Goal: Use online tool/utility: Utilize a website feature to perform a specific function

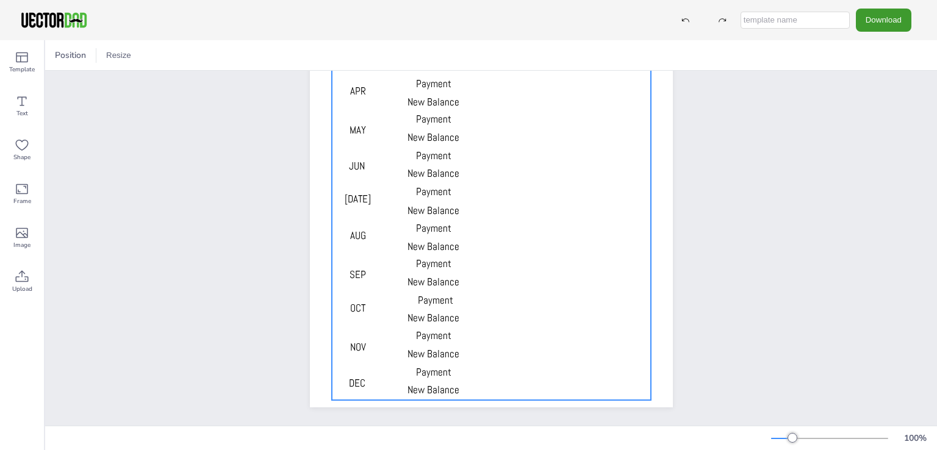
scroll to position [205, 0]
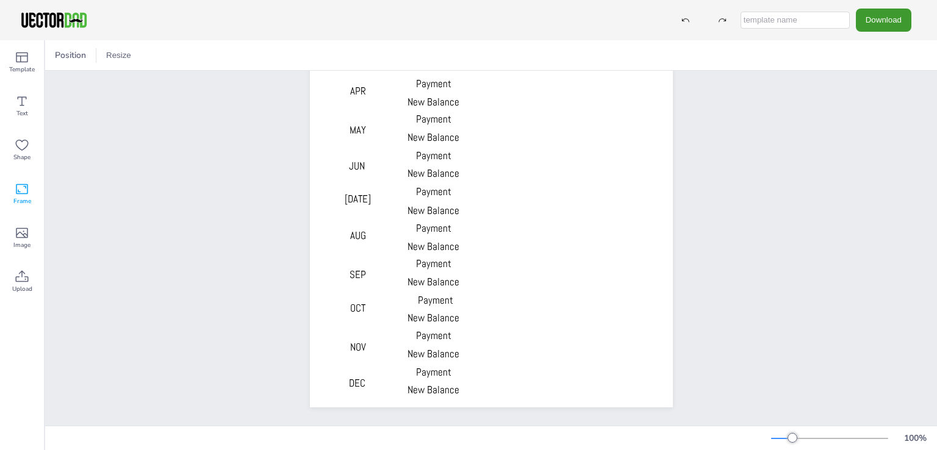
click at [20, 193] on icon at bounding box center [22, 189] width 12 height 10
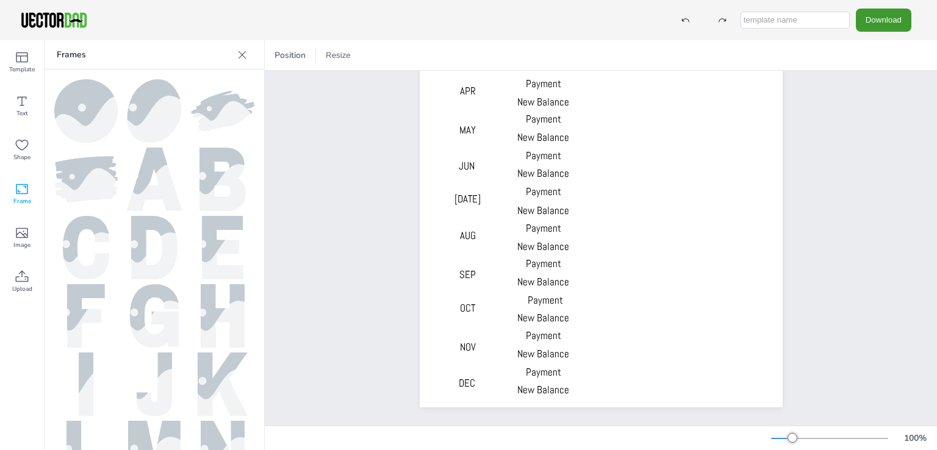
click at [239, 53] on icon at bounding box center [242, 55] width 12 height 12
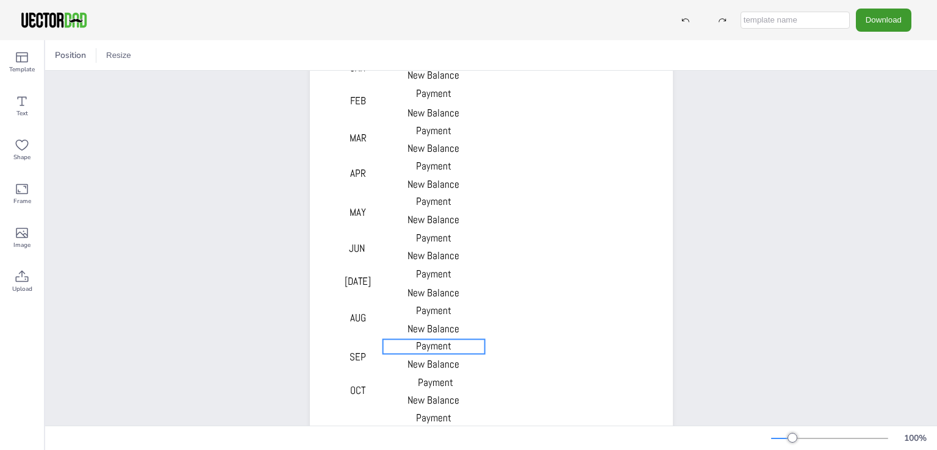
scroll to position [0, 0]
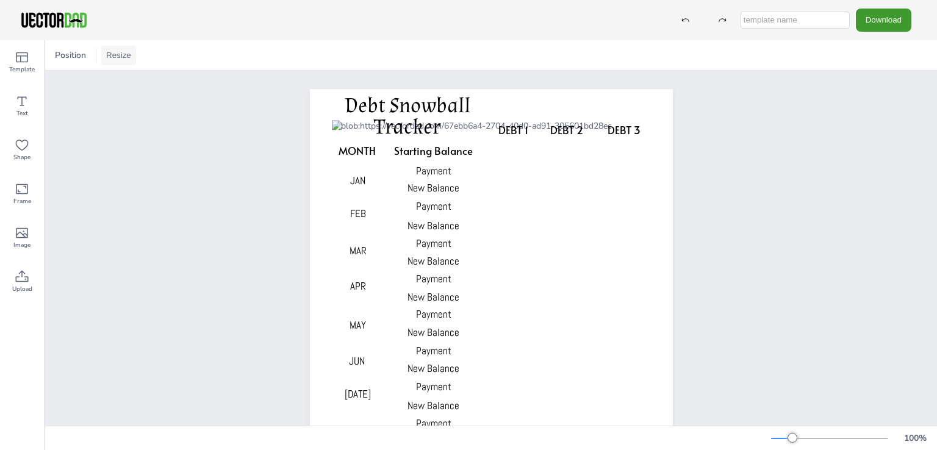
click at [127, 55] on button "Resize" at bounding box center [118, 56] width 35 height 20
click at [142, 77] on li "US Letter (8.5in x 11in)" at bounding box center [152, 80] width 102 height 24
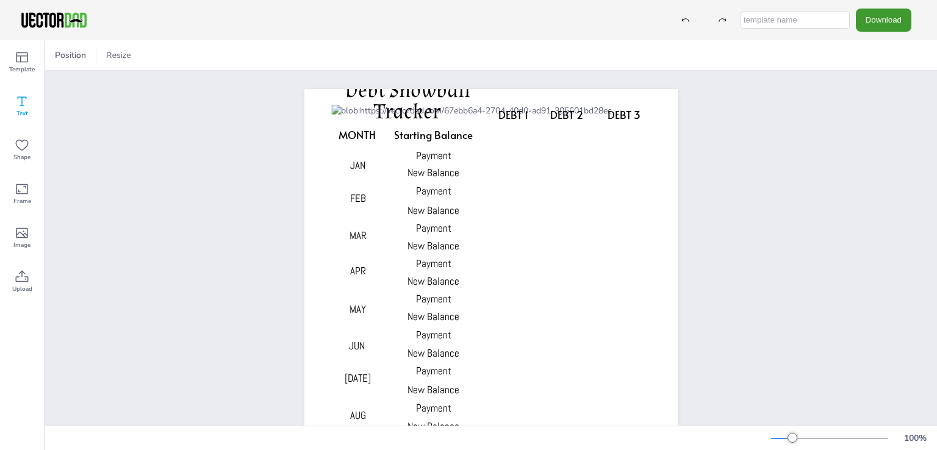
click at [26, 107] on icon at bounding box center [22, 101] width 15 height 15
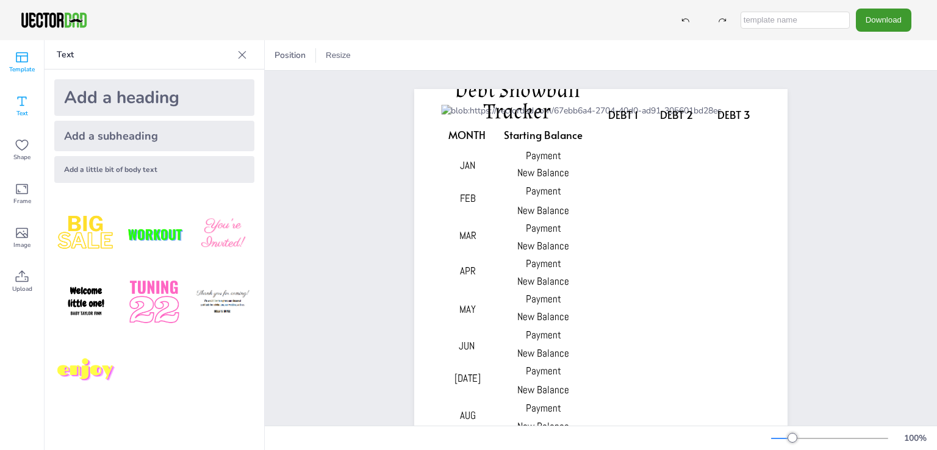
click at [23, 70] on span "Template" at bounding box center [22, 70] width 26 height 10
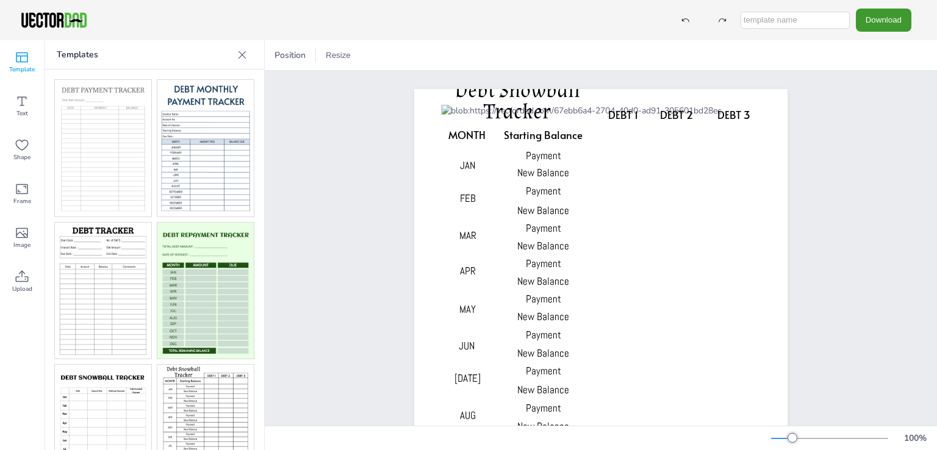
click at [91, 272] on img at bounding box center [103, 291] width 96 height 137
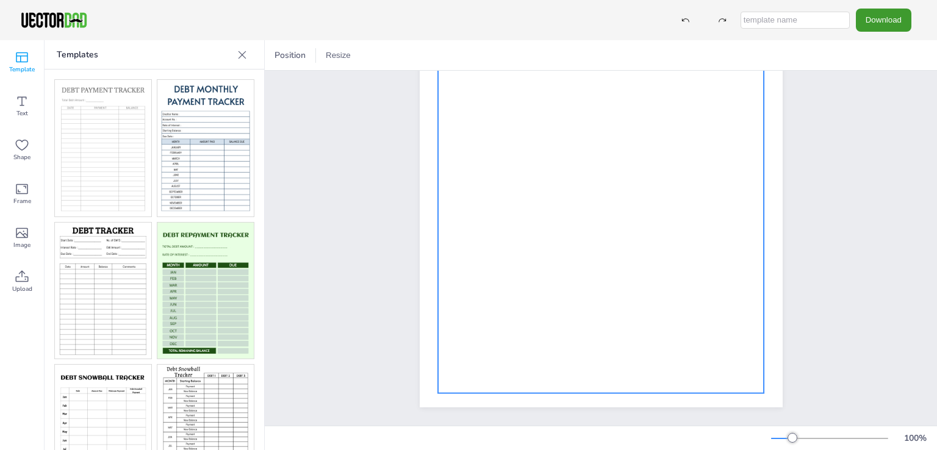
scroll to position [205, 0]
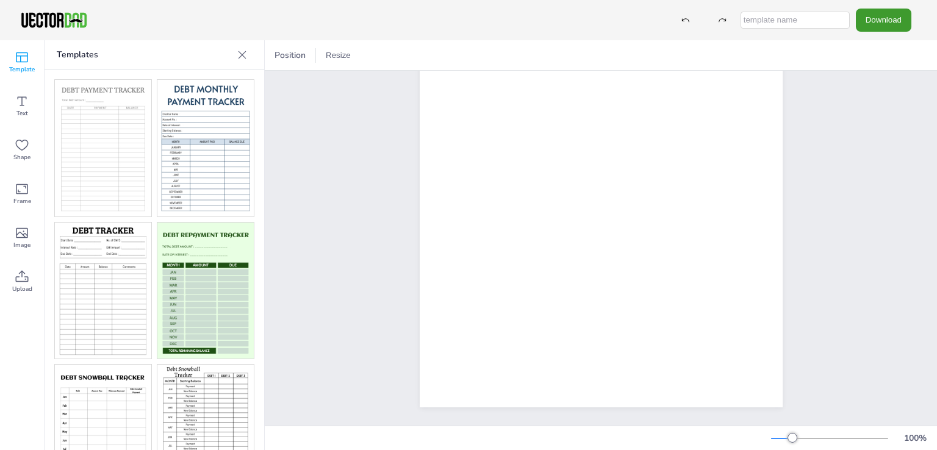
click at [336, 49] on button "Resize" at bounding box center [338, 56] width 35 height 20
click at [354, 81] on li "US Letter (8.5in x 11in)" at bounding box center [372, 80] width 102 height 24
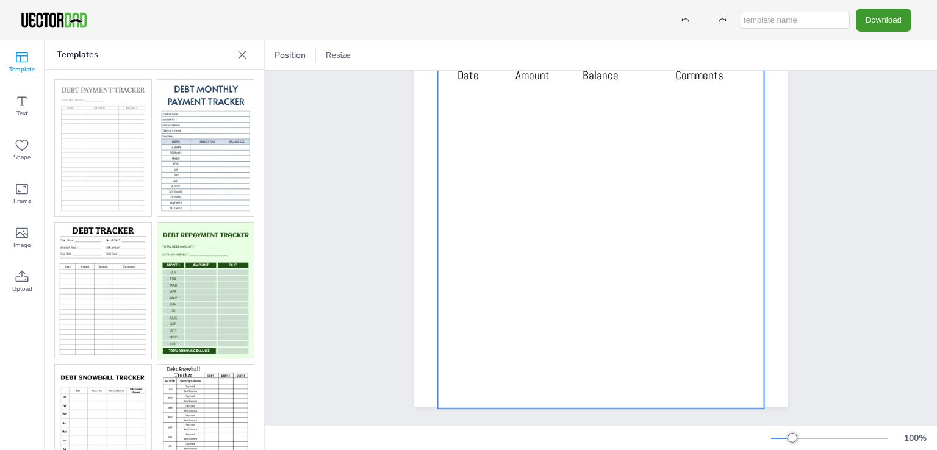
scroll to position [173, 0]
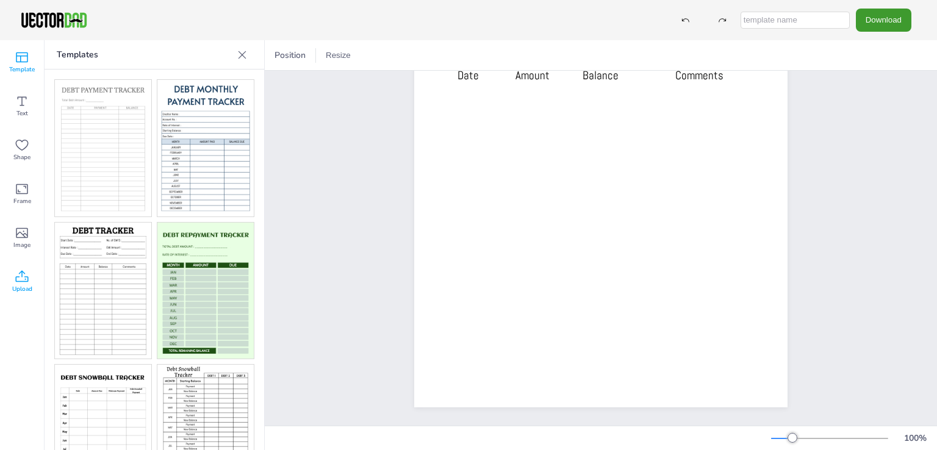
click at [24, 279] on icon at bounding box center [22, 276] width 13 height 12
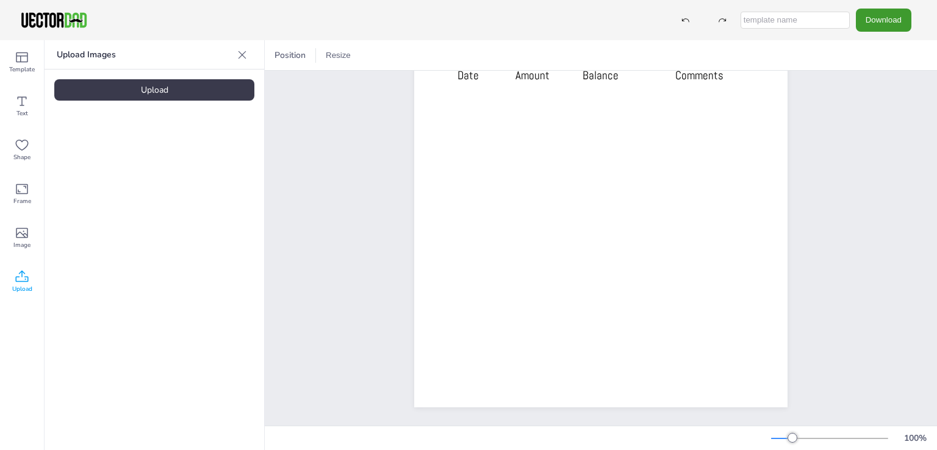
click at [142, 85] on div "Upload" at bounding box center [154, 89] width 200 height 21
click at [22, 235] on icon at bounding box center [22, 233] width 15 height 15
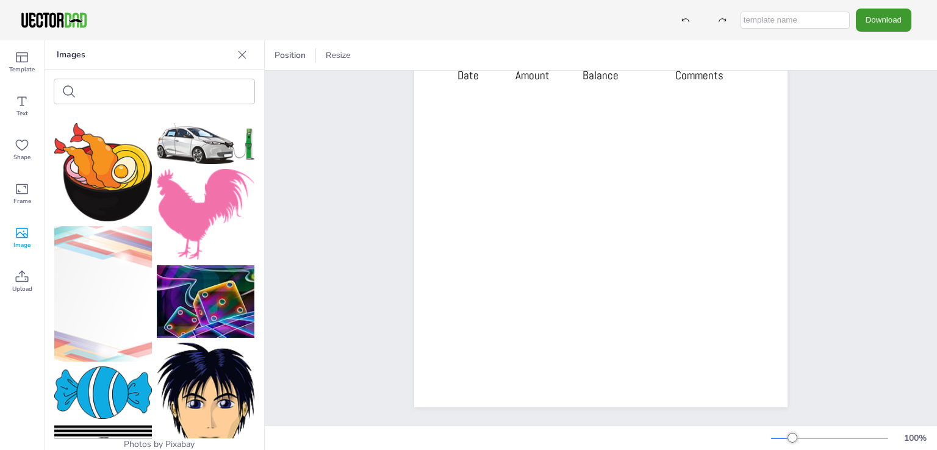
click at [245, 56] on icon at bounding box center [242, 55] width 12 height 12
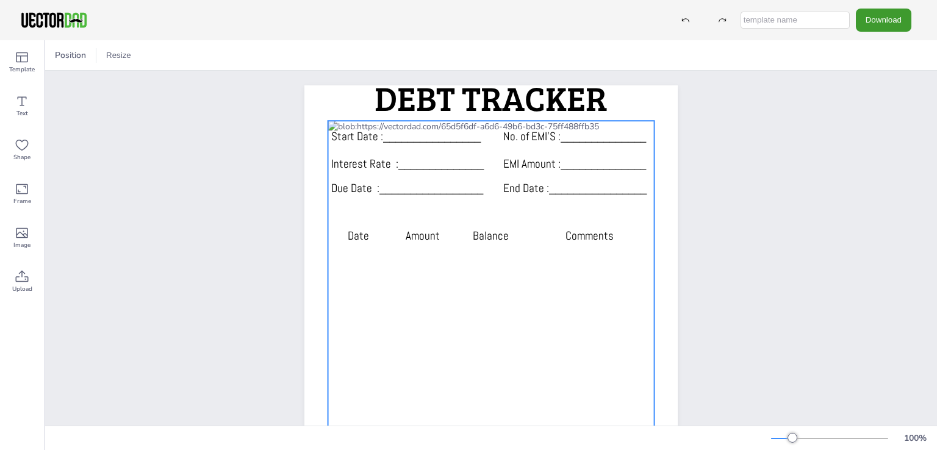
scroll to position [0, 0]
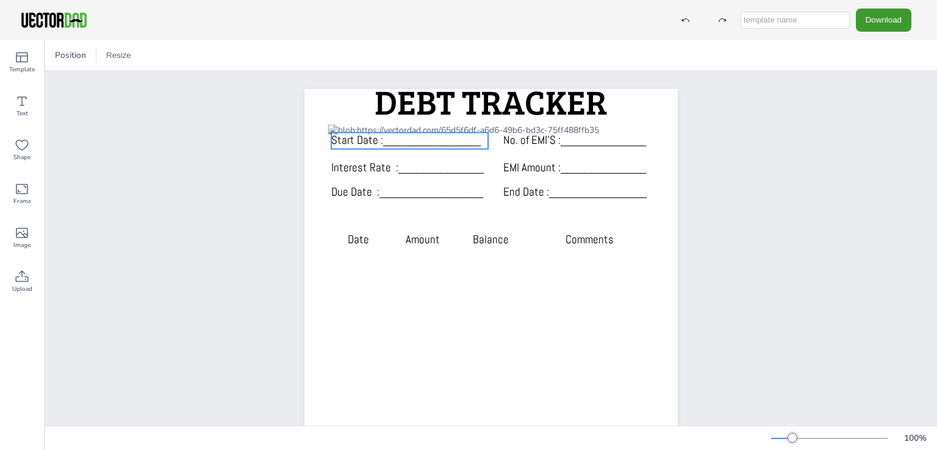
click at [383, 133] on span "Start Date :________________" at bounding box center [405, 139] width 149 height 15
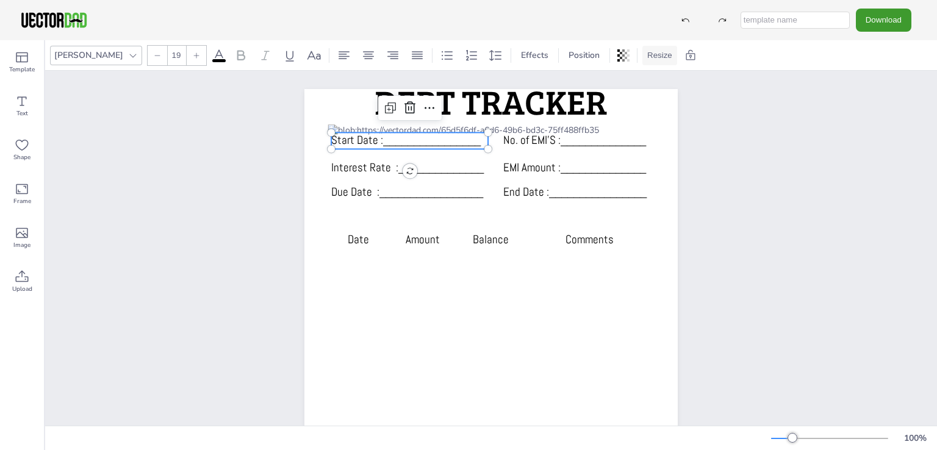
click at [642, 57] on button "Resize" at bounding box center [659, 56] width 35 height 20
click at [642, 86] on li "US Letter (8.5in x 11in)" at bounding box center [693, 80] width 102 height 24
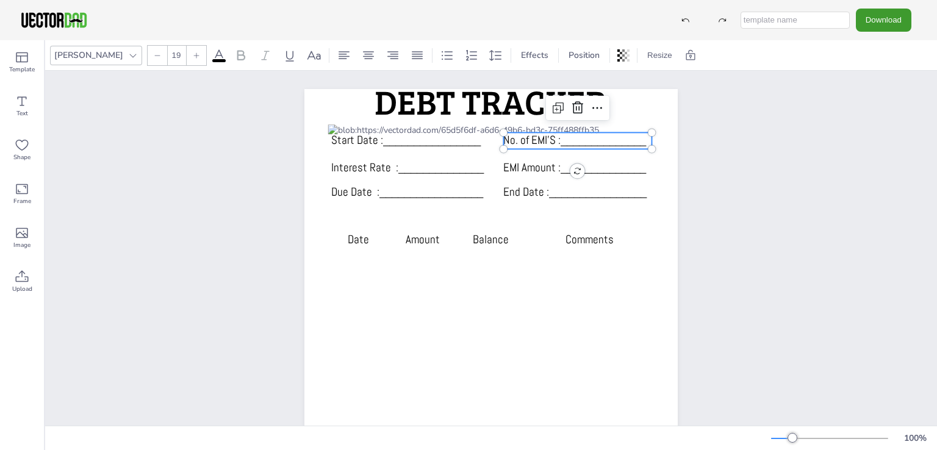
click at [530, 136] on span "No. of EMI’S :______________" at bounding box center [574, 139] width 143 height 15
click at [529, 136] on span "No. of EMI’S :______________" at bounding box center [574, 139] width 143 height 15
click at [212, 56] on icon at bounding box center [219, 55] width 15 height 15
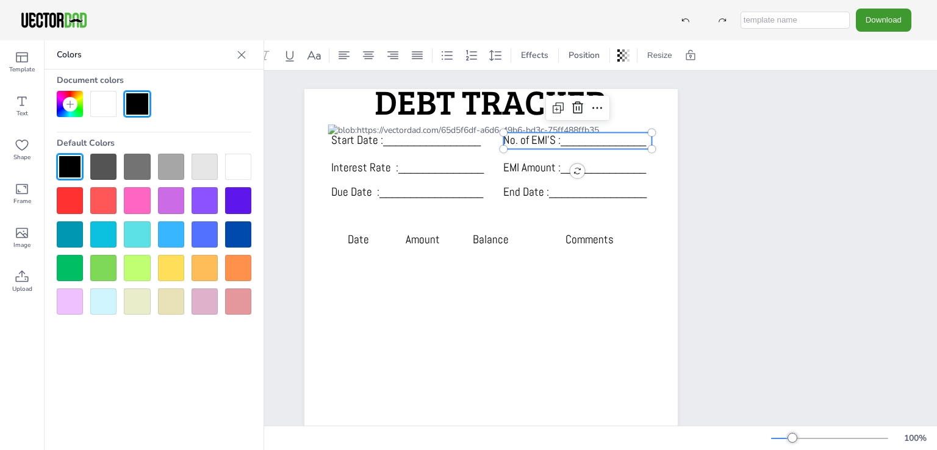
click at [171, 196] on div at bounding box center [171, 200] width 26 height 26
click at [242, 56] on icon at bounding box center [241, 55] width 12 height 12
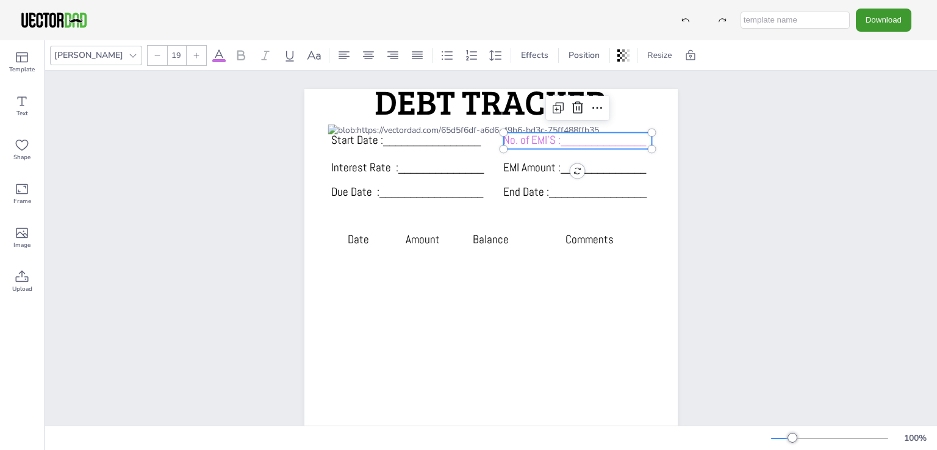
click at [187, 58] on div at bounding box center [197, 56] width 20 height 20
click at [154, 57] on icon at bounding box center [157, 55] width 7 height 7
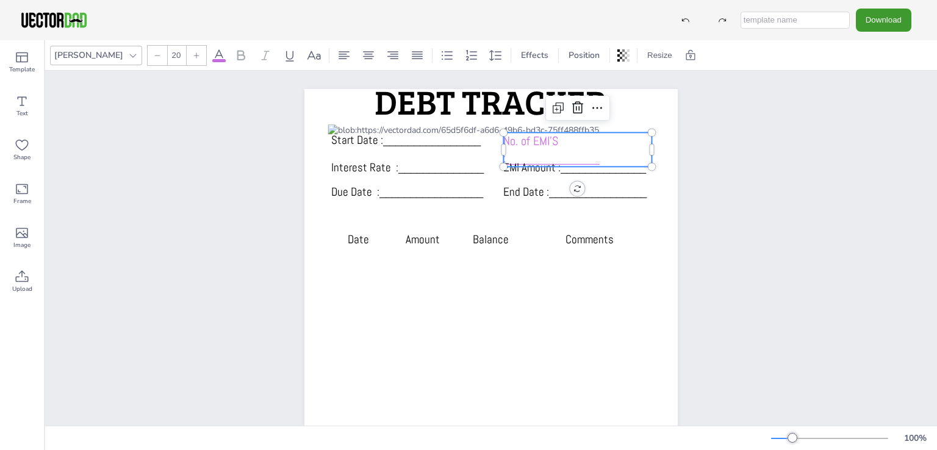
click at [154, 57] on icon at bounding box center [157, 55] width 7 height 7
type input "19"
click at [519, 59] on span "Effects" at bounding box center [535, 55] width 32 height 12
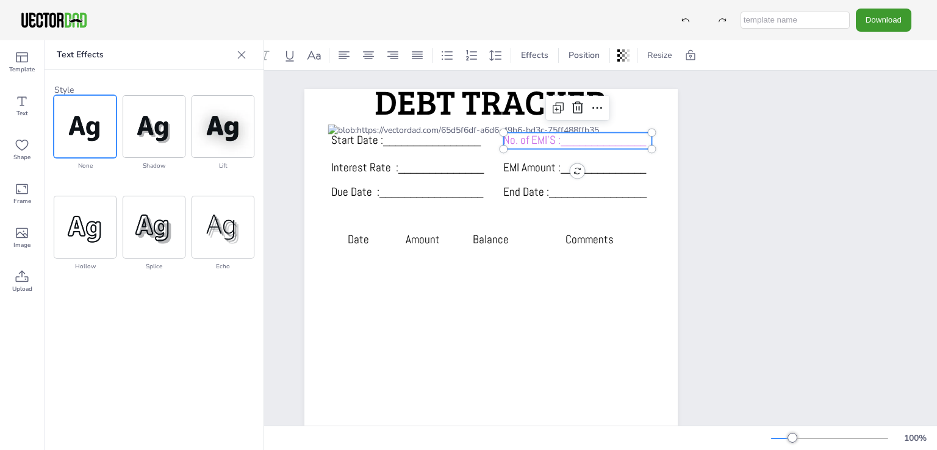
click at [240, 59] on icon at bounding box center [241, 55] width 12 height 12
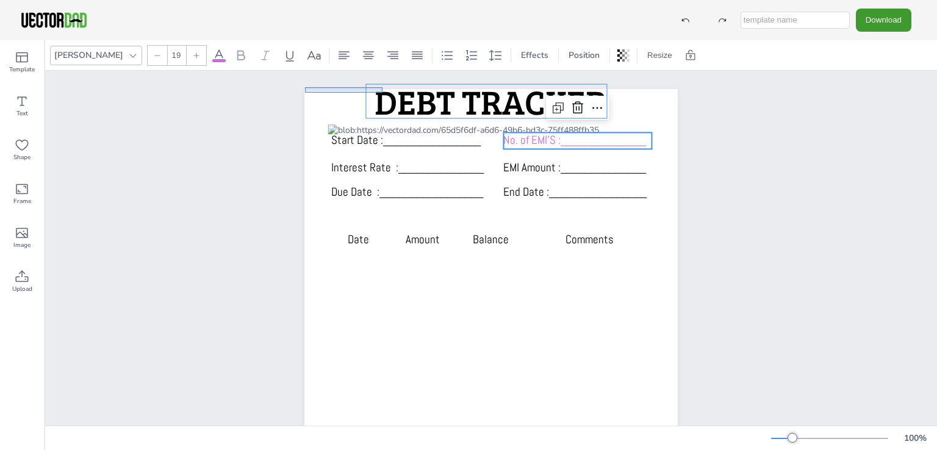
drag, startPoint x: 305, startPoint y: 93, endPoint x: 354, endPoint y: 96, distance: 48.9
click at [354, 96] on div at bounding box center [490, 330] width 373 height 483
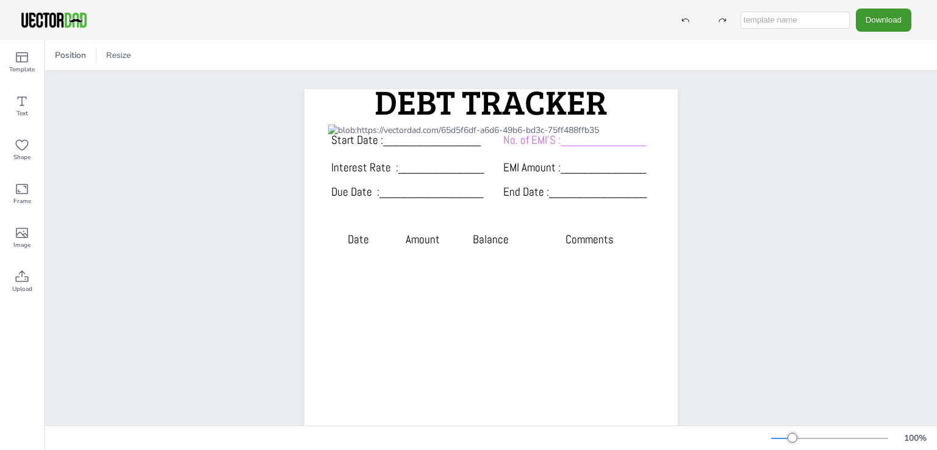
click at [212, 144] on div "Start Date :________________ No. of EMI’S :______________ Interest Rate :______…" at bounding box center [491, 330] width 892 height 519
click at [23, 67] on span "Template" at bounding box center [22, 70] width 26 height 10
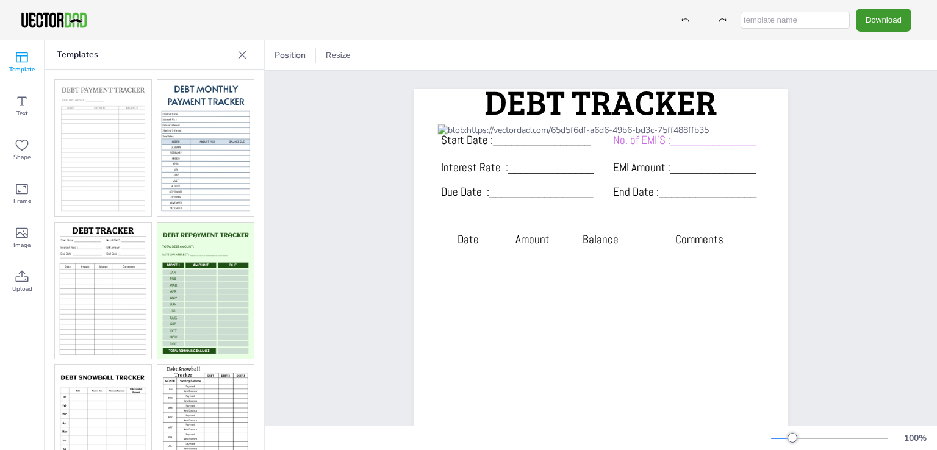
scroll to position [41, 0]
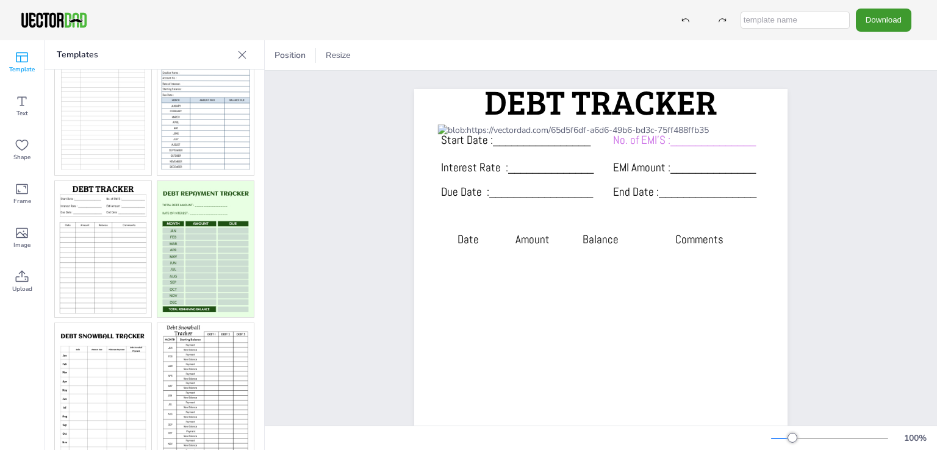
click at [181, 326] on img at bounding box center [205, 391] width 96 height 137
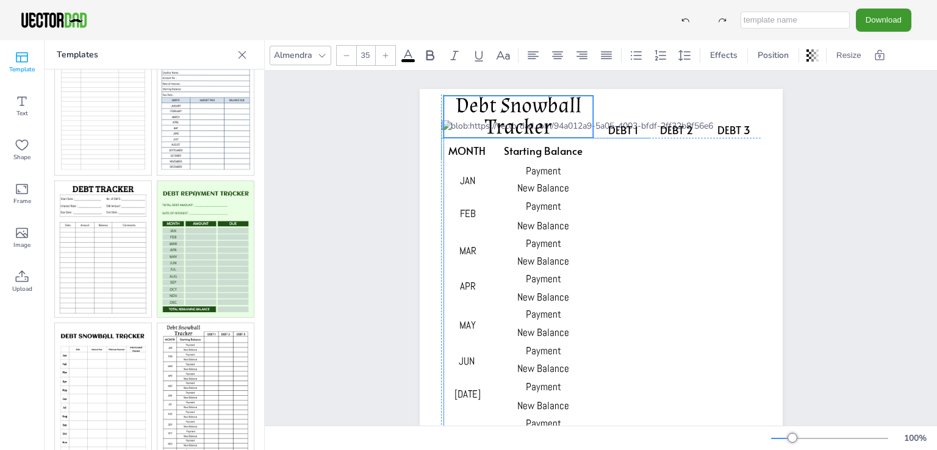
click at [456, 99] on span "Debt Snowball Tracker" at bounding box center [519, 116] width 126 height 49
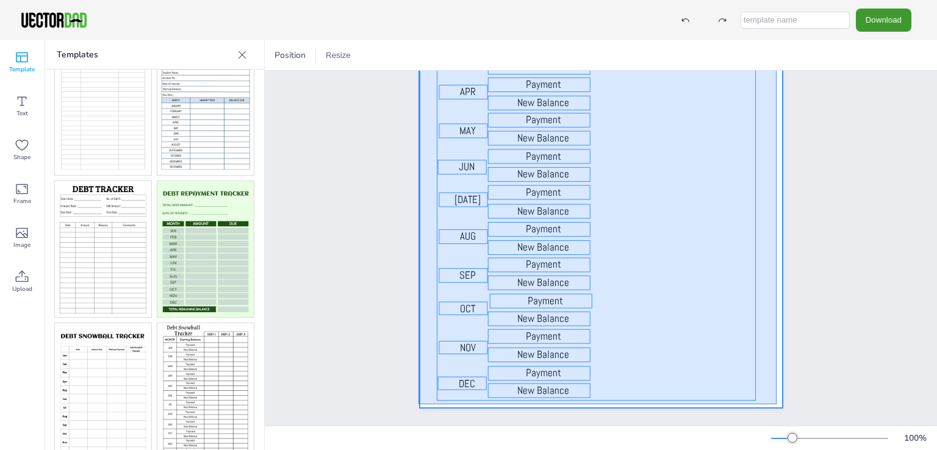
scroll to position [205, 0]
drag, startPoint x: 418, startPoint y: 93, endPoint x: 777, endPoint y: 396, distance: 468.8
click at [777, 396] on div at bounding box center [601, 151] width 363 height 514
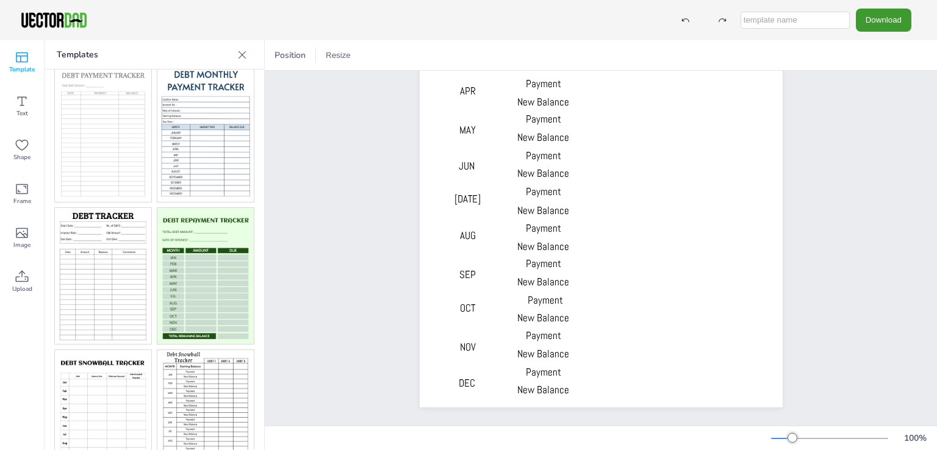
scroll to position [0, 0]
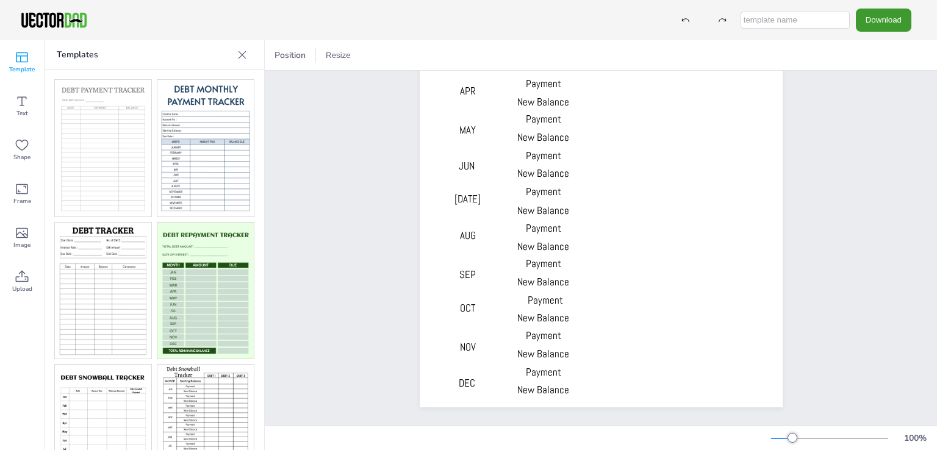
click at [98, 176] on img at bounding box center [103, 148] width 96 height 137
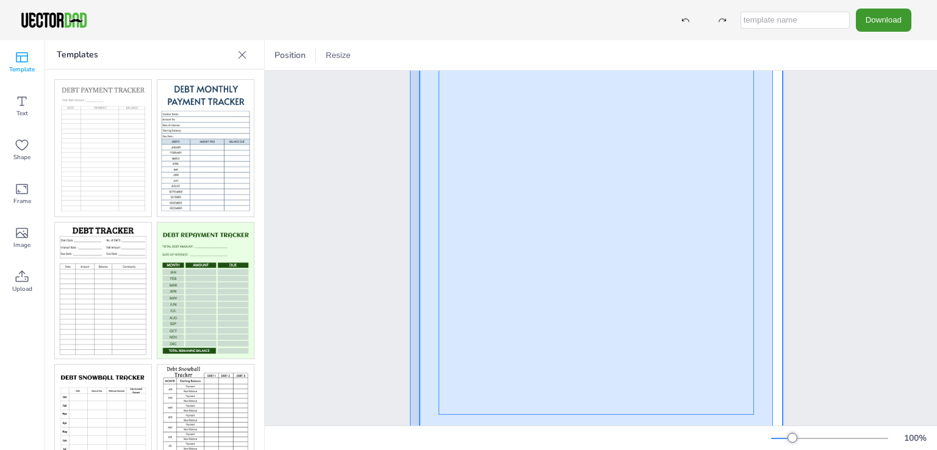
scroll to position [183, 0]
drag, startPoint x: 410, startPoint y: 86, endPoint x: 773, endPoint y: 414, distance: 489.3
click at [773, 414] on div "DEBT PAYMENT TRACKER Total Debt Amount :__________ DATE PAYMENT BALANCE" at bounding box center [601, 163] width 400 height 550
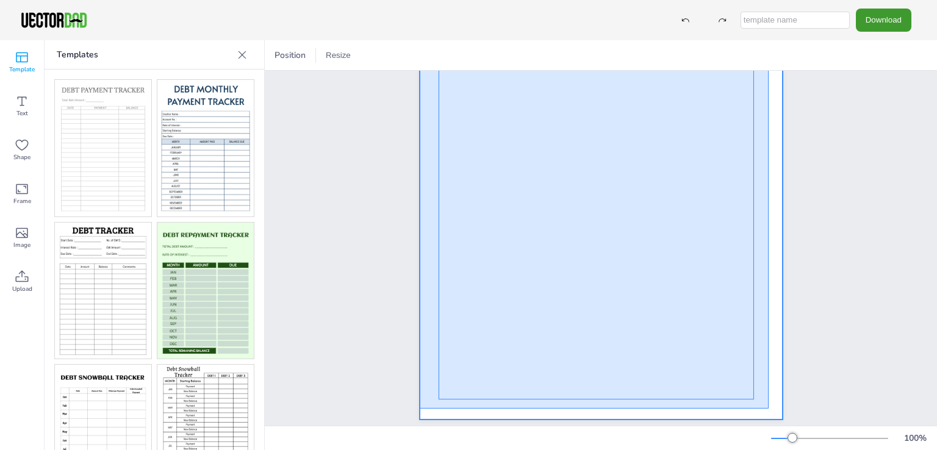
drag, startPoint x: 420, startPoint y: 91, endPoint x: 769, endPoint y: 409, distance: 472.0
click at [769, 409] on div at bounding box center [601, 163] width 363 height 514
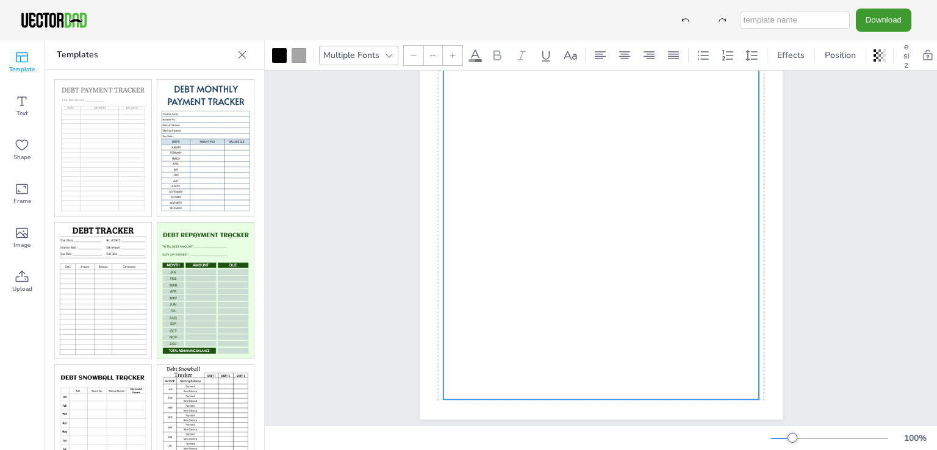
click at [784, 345] on div "DEBT PAYMENT TRACKER Total Debt Amount :__________ DATE PAYMENT BALANCE Group" at bounding box center [601, 163] width 400 height 514
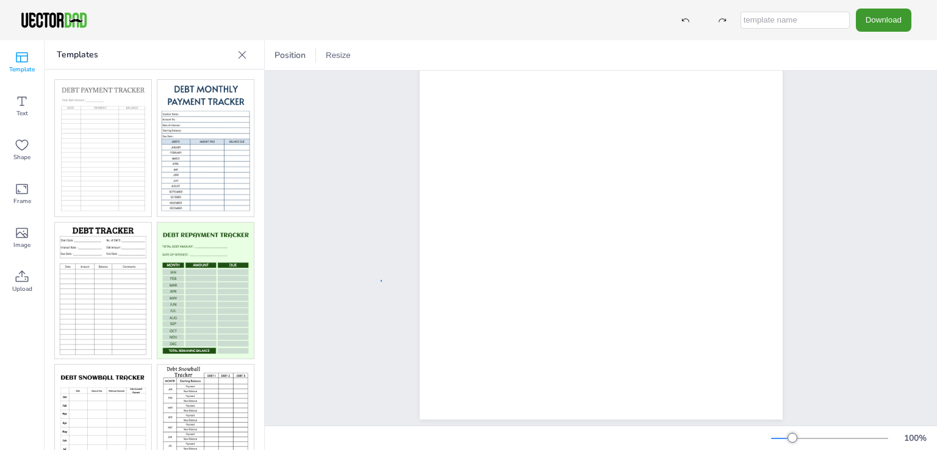
drag, startPoint x: 307, startPoint y: 230, endPoint x: 381, endPoint y: 282, distance: 89.7
click at [381, 282] on div "DEBT PAYMENT TRACKER Total Debt Amount :__________ DATE PAYMENT BALANCE" at bounding box center [601, 163] width 468 height 550
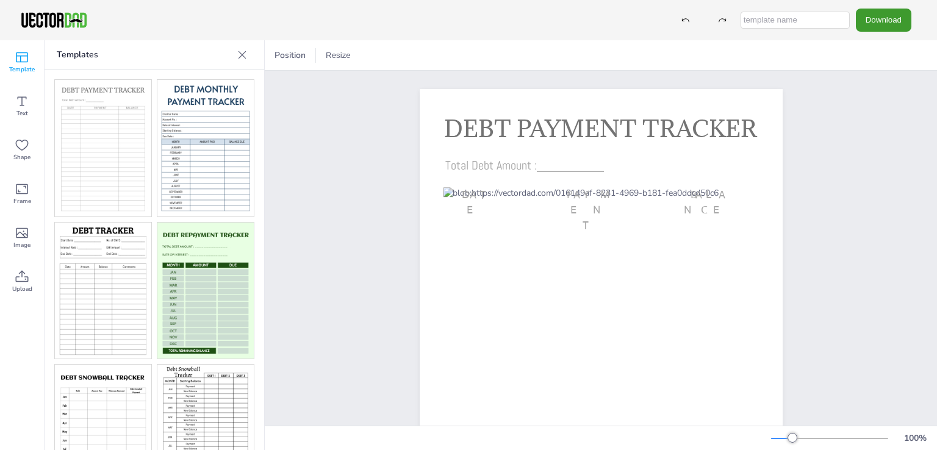
click at [239, 57] on icon at bounding box center [242, 55] width 12 height 12
